Goal: Find specific page/section: Find specific page/section

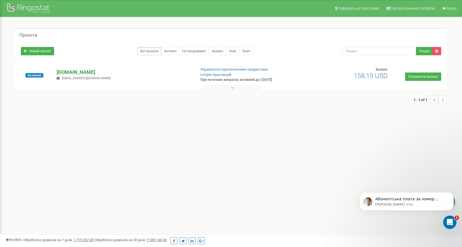
click at [69, 73] on p "[DOMAIN_NAME]" at bounding box center [124, 72] width 135 height 7
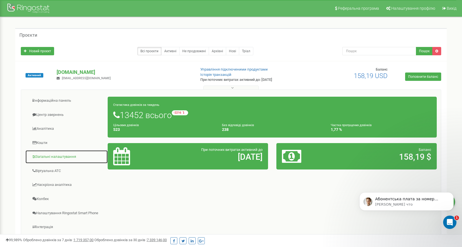
click at [56, 157] on link "Загальні налаштування" at bounding box center [66, 157] width 83 height 14
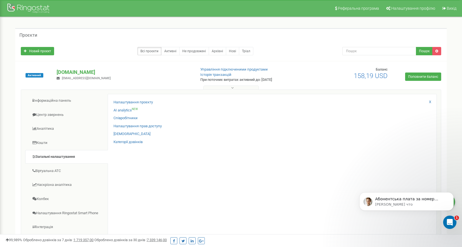
click at [137, 99] on div "Налаштування проєкту AI analytics NEW Співробітники Налаштування прав доступу X" at bounding box center [272, 181] width 329 height 174
click at [137, 100] on link "Налаштування проєкту" at bounding box center [132, 102] width 39 height 5
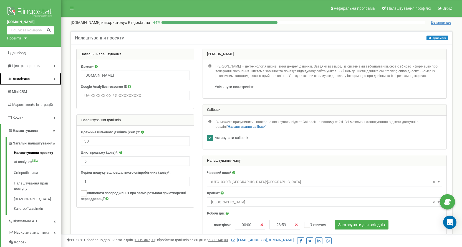
click at [51, 77] on link "Аналiтика" at bounding box center [30, 78] width 61 height 13
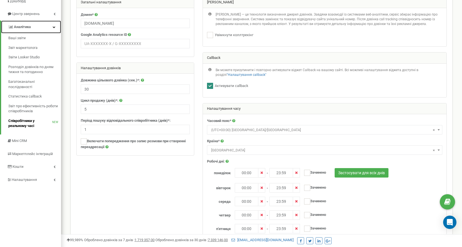
scroll to position [83, 0]
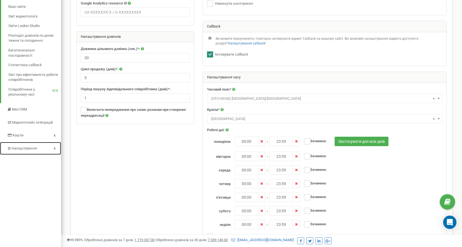
click at [52, 147] on link "Налаштування" at bounding box center [30, 148] width 61 height 13
